Goal: Task Accomplishment & Management: Manage account settings

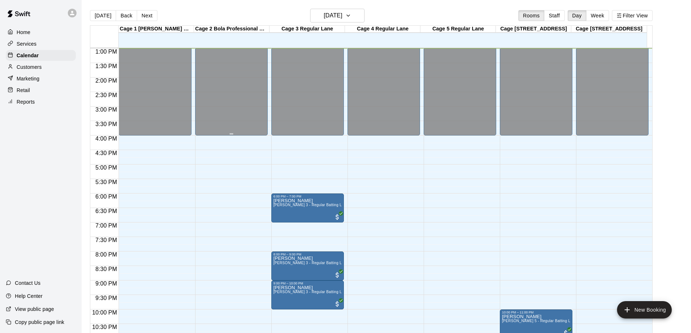
scroll to position [404, 0]
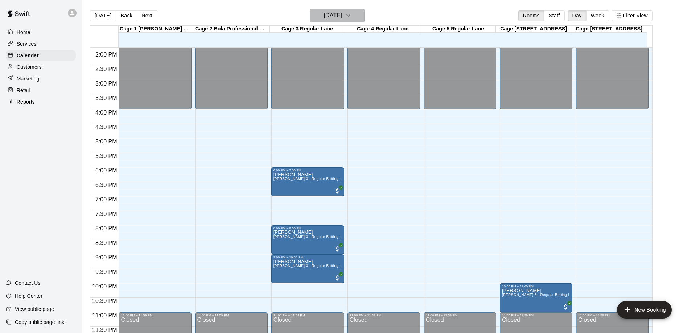
click at [342, 14] on h6 "[DATE]" at bounding box center [333, 16] width 18 height 10
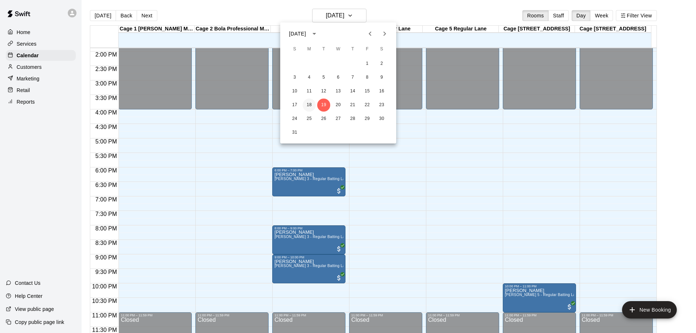
click at [310, 106] on button "18" at bounding box center [309, 105] width 13 height 13
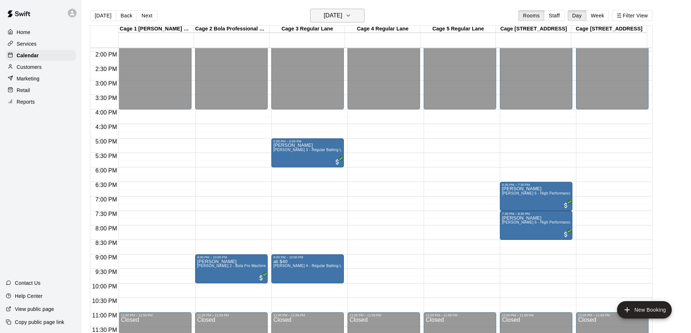
click at [364, 15] on button "[DATE]" at bounding box center [337, 16] width 54 height 14
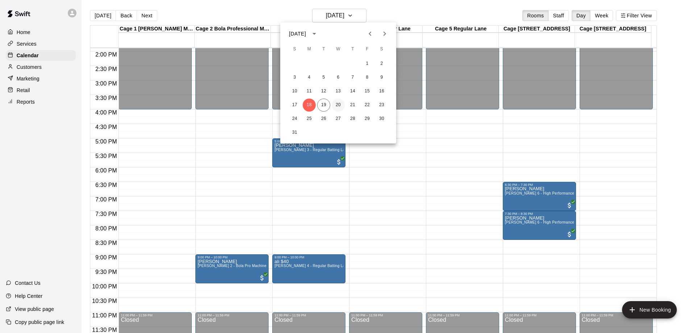
click at [336, 104] on button "20" at bounding box center [338, 105] width 13 height 13
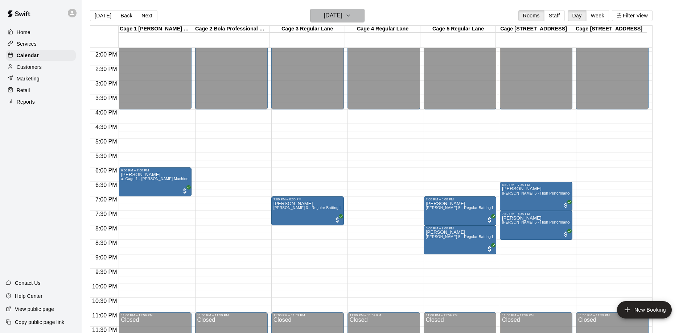
click at [342, 18] on h6 "[DATE]" at bounding box center [333, 16] width 18 height 10
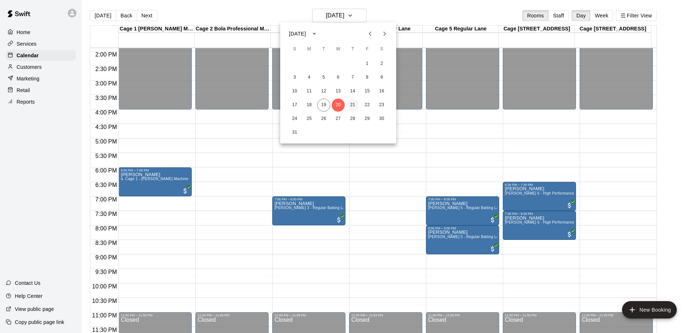
click at [353, 107] on button "21" at bounding box center [352, 105] width 13 height 13
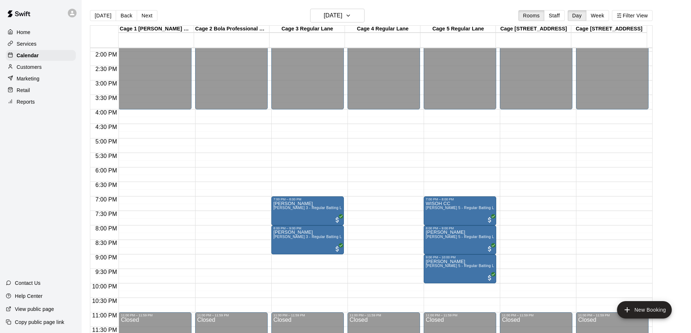
click at [354, 22] on div "[DATE] Back [DATE][DATE] Rooms Staff Day Week Filter View" at bounding box center [371, 17] width 563 height 17
click at [357, 20] on button "[DATE]" at bounding box center [337, 16] width 54 height 14
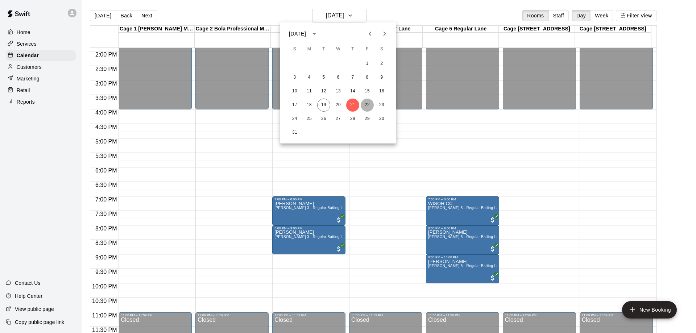
click at [364, 106] on button "22" at bounding box center [367, 105] width 13 height 13
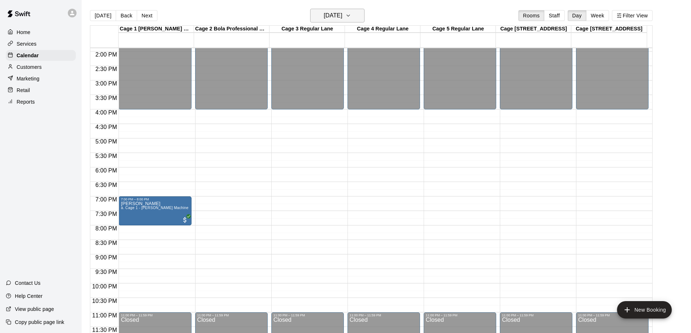
click at [351, 12] on icon "button" at bounding box center [348, 15] width 6 height 9
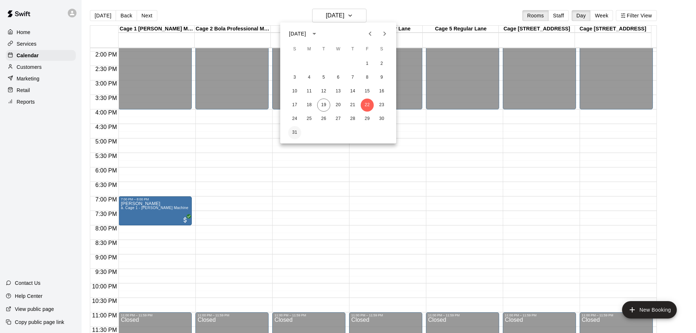
click at [293, 135] on button "31" at bounding box center [294, 132] width 13 height 13
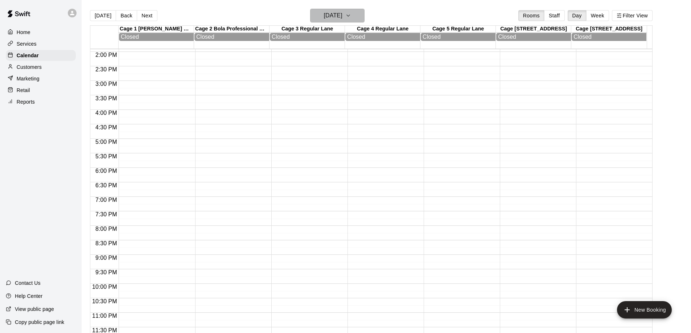
click at [342, 18] on h6 "[DATE]" at bounding box center [333, 16] width 18 height 10
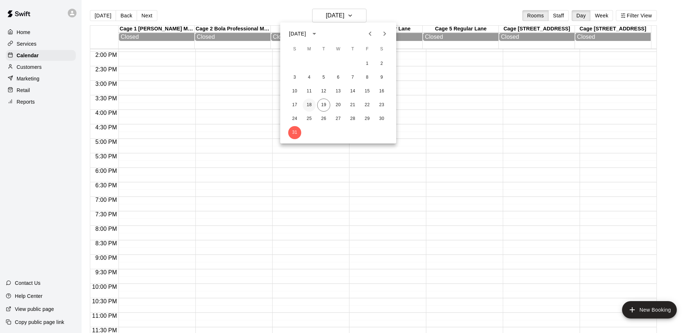
click at [311, 105] on button "18" at bounding box center [309, 105] width 13 height 13
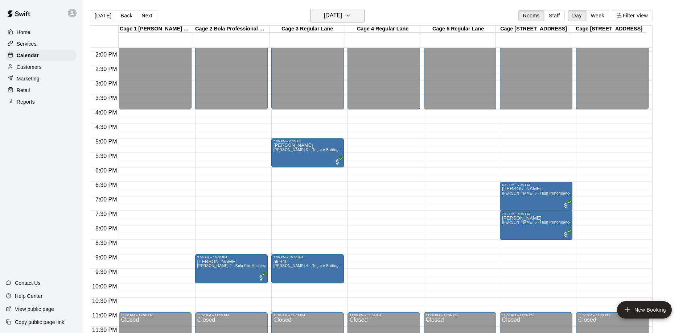
click at [342, 13] on h6 "[DATE]" at bounding box center [333, 16] width 18 height 10
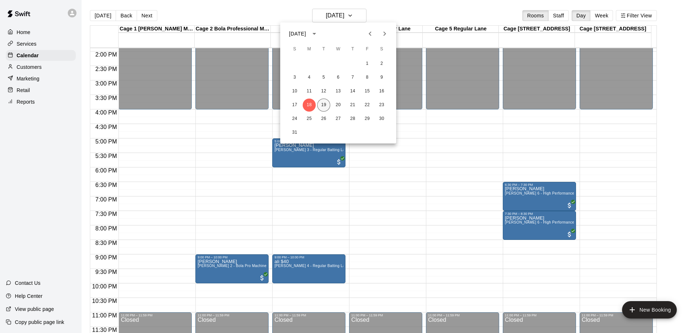
click at [328, 108] on button "19" at bounding box center [323, 105] width 13 height 13
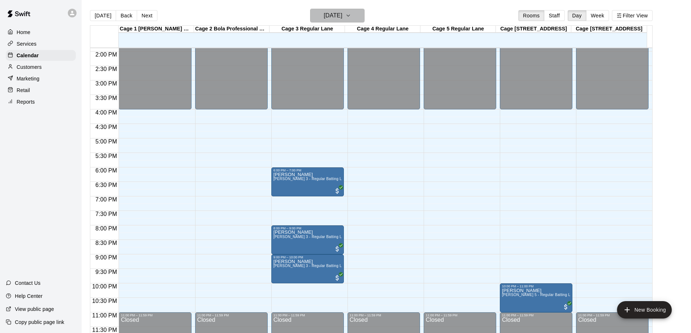
click at [351, 16] on icon "button" at bounding box center [348, 15] width 6 height 9
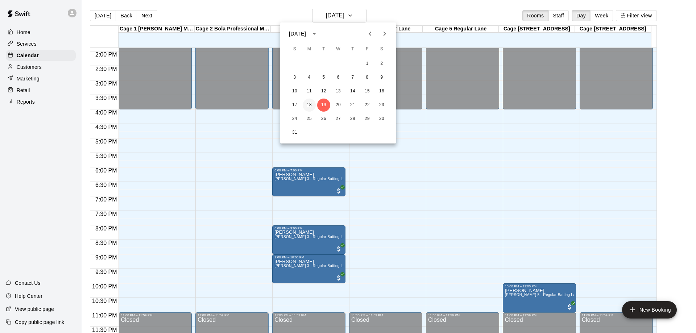
click at [314, 102] on button "18" at bounding box center [309, 105] width 13 height 13
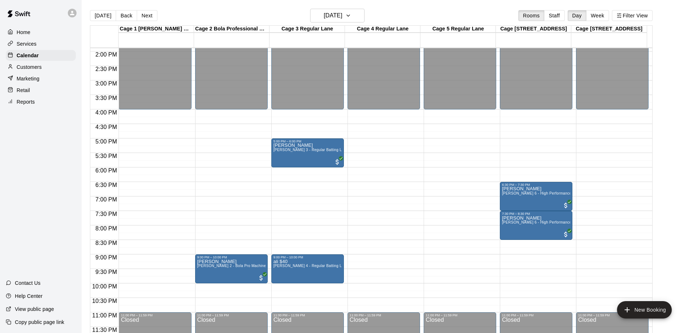
click at [357, 8] on main "[DATE] Back [DATE][DATE] Rooms Staff Day Week Filter View Cage 1 [PERSON_NAME] …" at bounding box center [386, 172] width 609 height 345
click at [351, 15] on icon "button" at bounding box center [348, 15] width 6 height 9
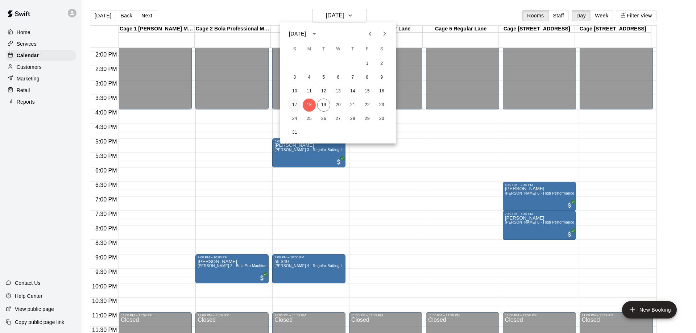
click at [294, 106] on button "17" at bounding box center [294, 105] width 13 height 13
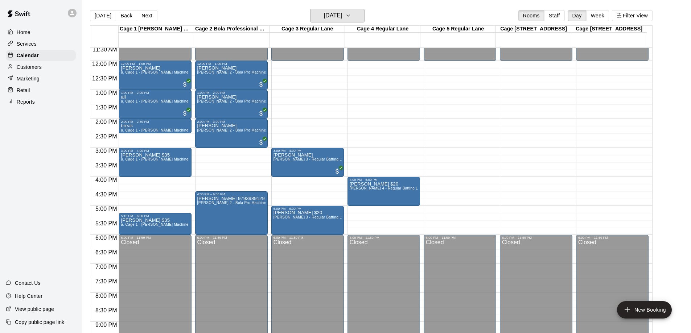
scroll to position [295, 0]
